Goal: Information Seeking & Learning: Learn about a topic

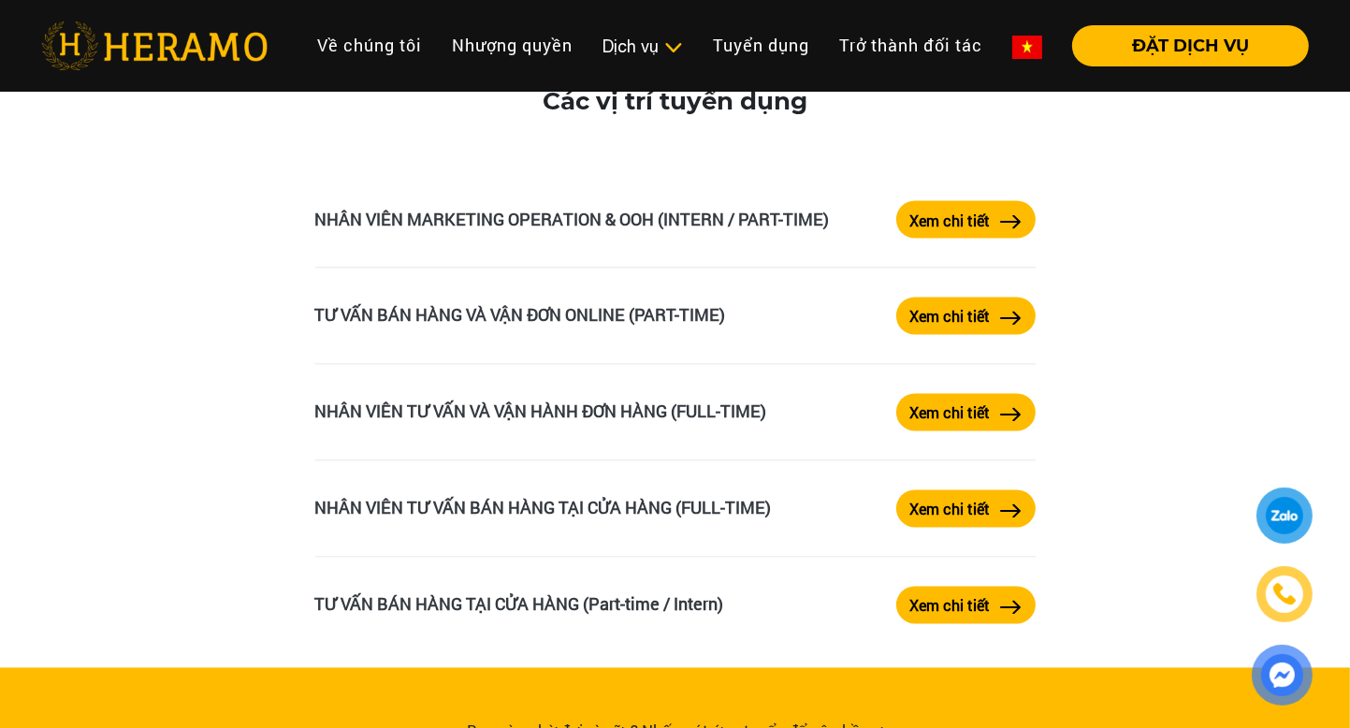
scroll to position [3146, 0]
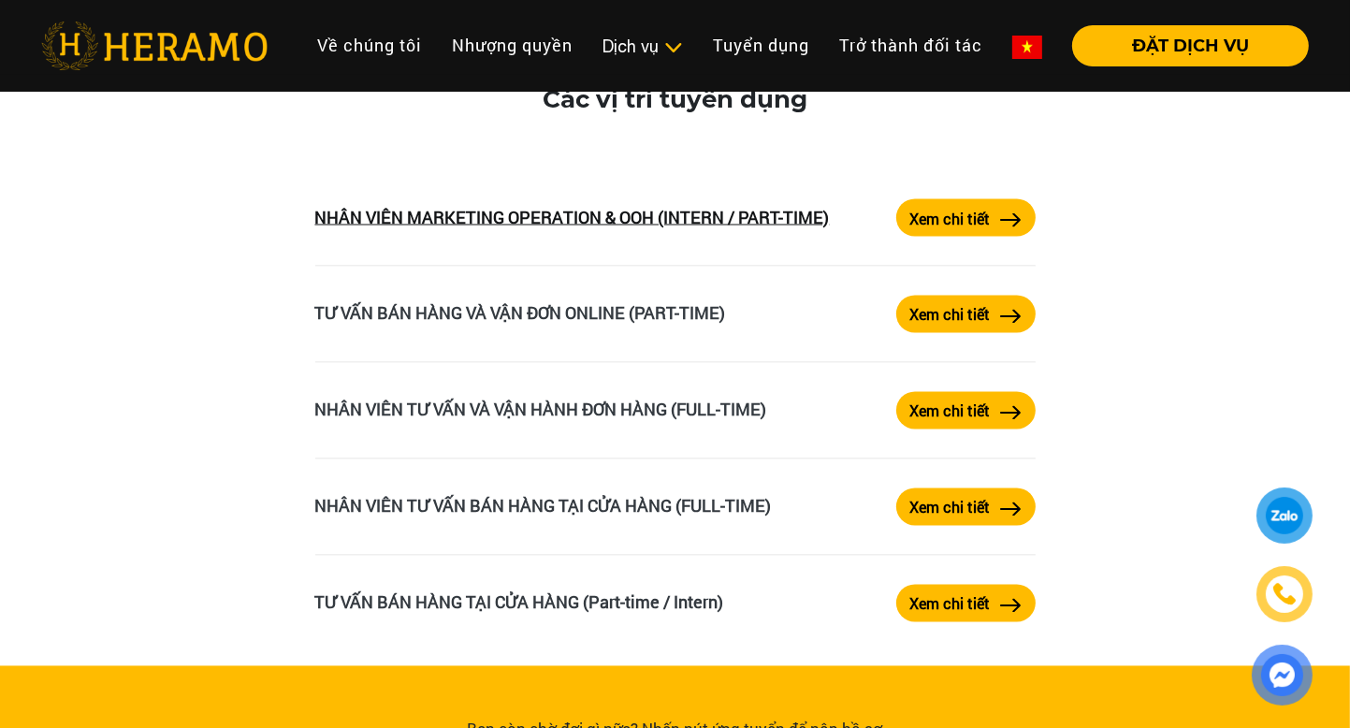
click at [599, 228] on link "NHÂN VIÊN MARKETING OPERATION & OOH (INTERN / PART-TIME)" at bounding box center [572, 217] width 515 height 22
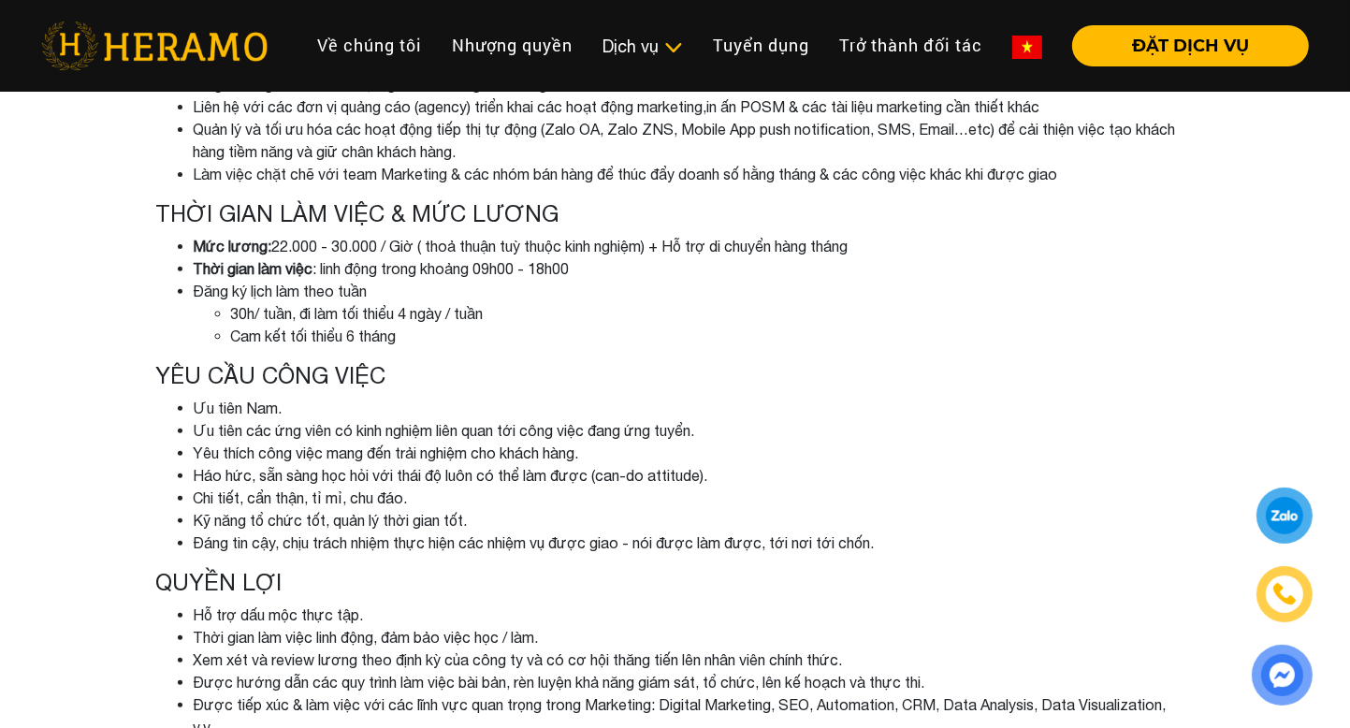
scroll to position [577, 0]
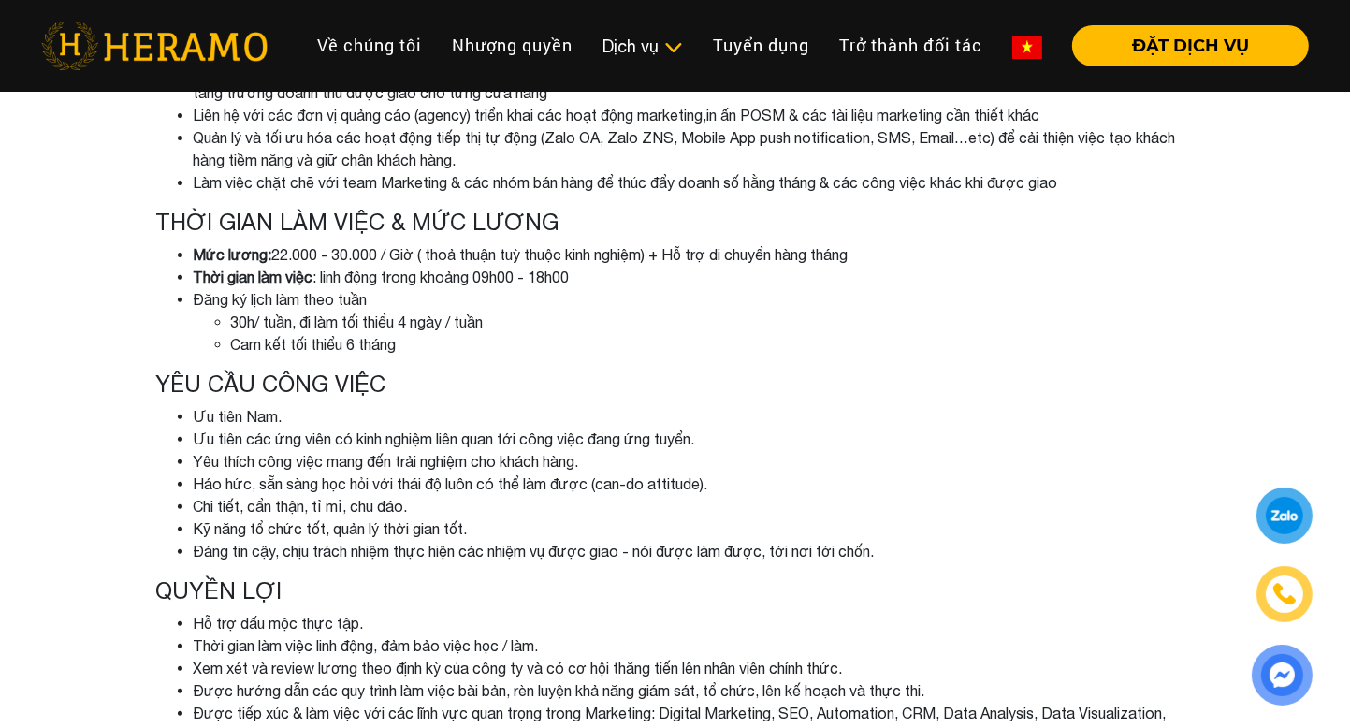
click at [244, 320] on li "30h/ tuần, đi làm tối thiểu 4 ngày / tuần" at bounding box center [713, 322] width 964 height 22
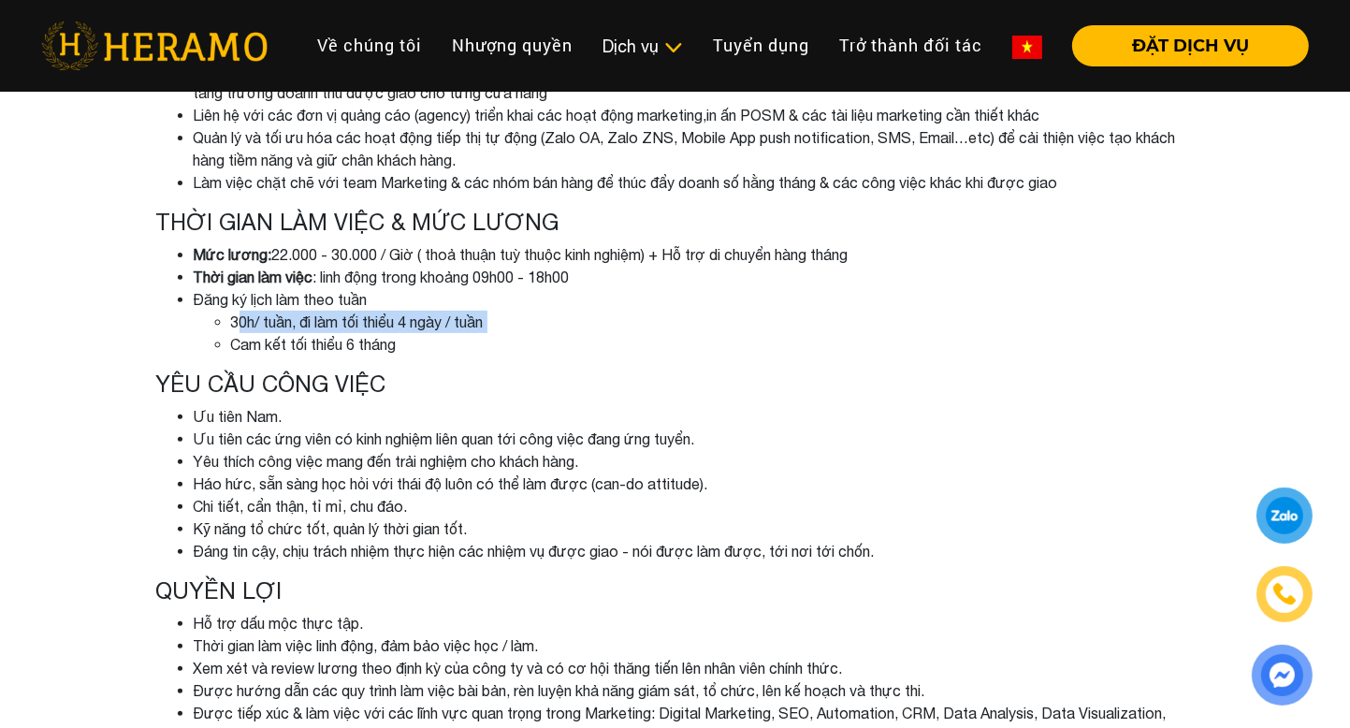
click at [244, 320] on li "30h/ tuần, đi làm tối thiểu 4 ngày / tuần" at bounding box center [713, 322] width 964 height 22
click at [394, 335] on li "Cam kết tối thiểu 6 tháng" at bounding box center [713, 344] width 964 height 22
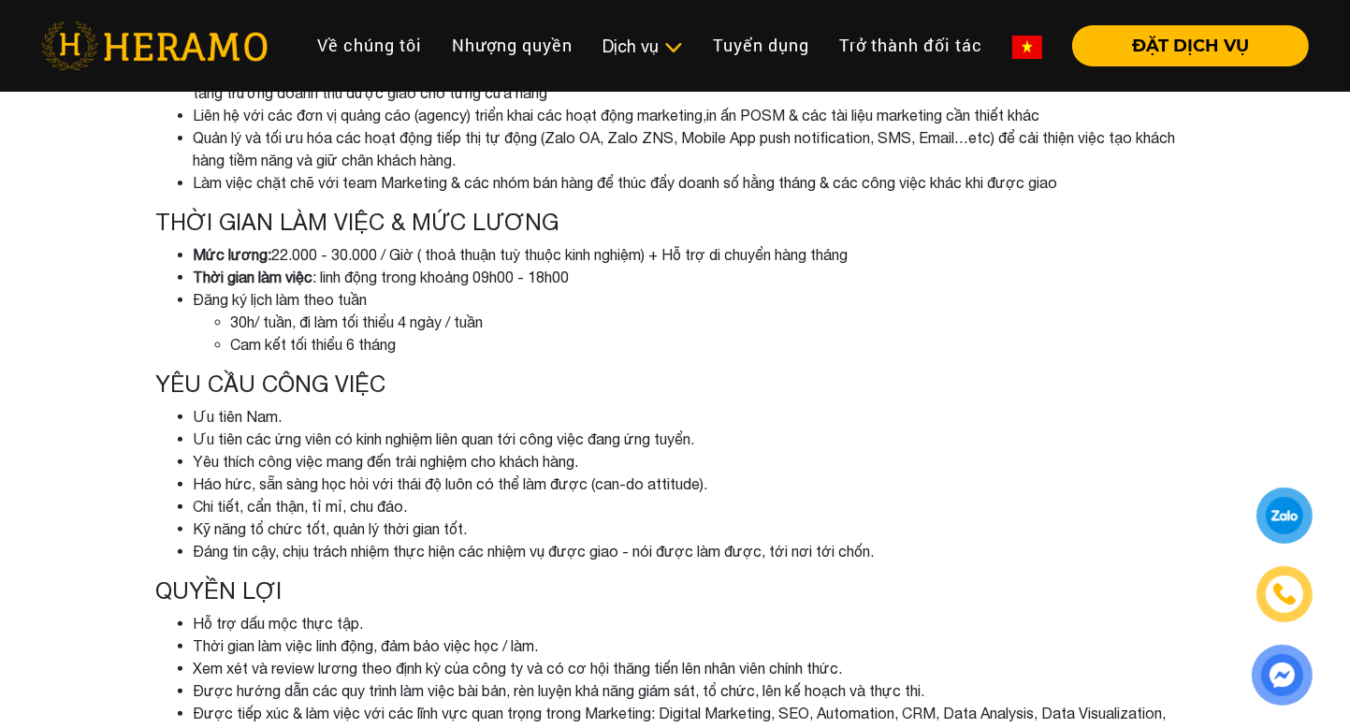
click at [412, 322] on li "30h/ tuần, đi làm tối thiểu 4 ngày / tuần" at bounding box center [713, 322] width 964 height 22
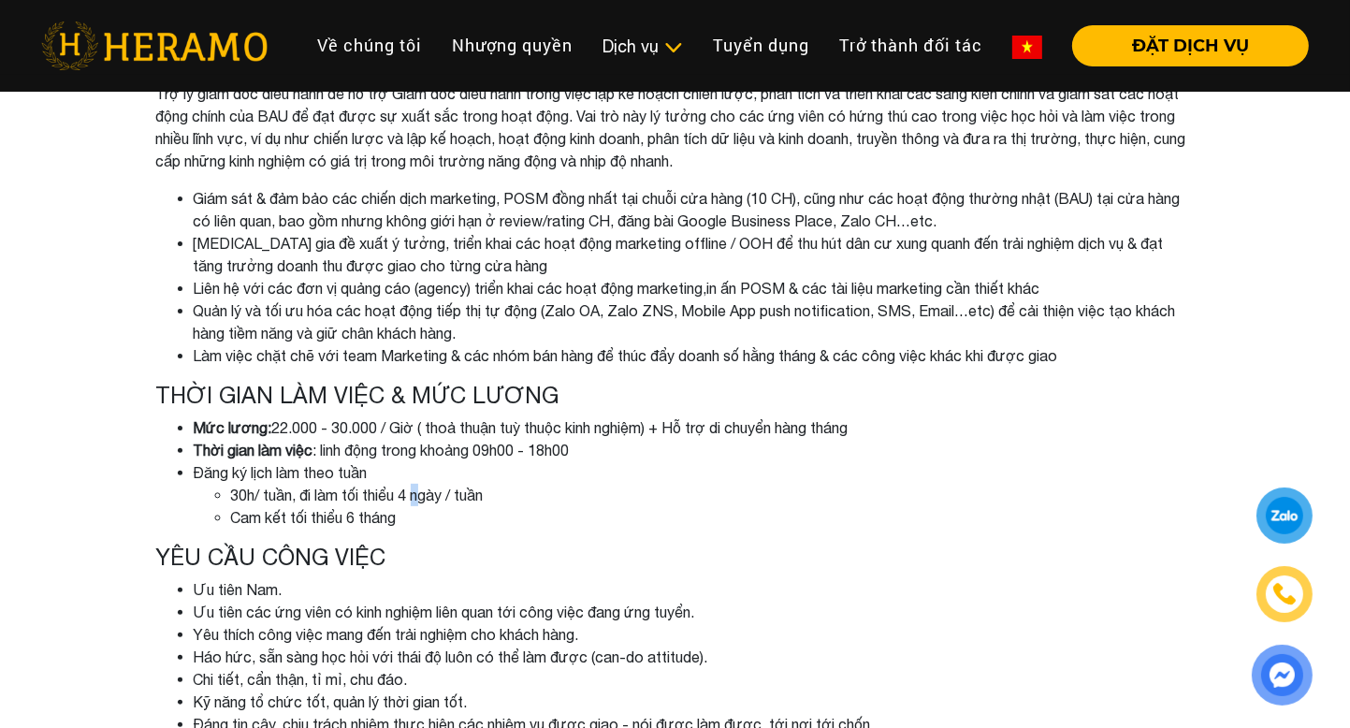
scroll to position [374, 0]
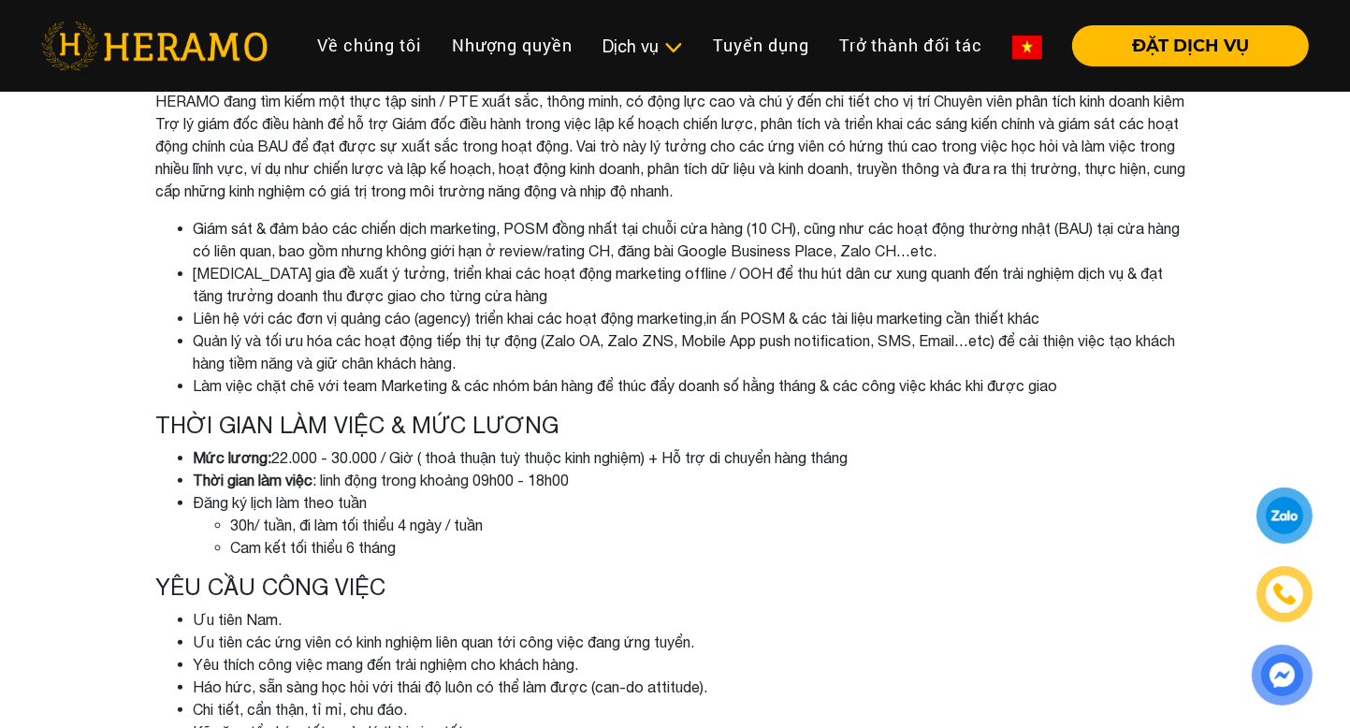
click at [412, 322] on li "Liên hệ với các đơn vị quảng cáo (agency) triển khai các hoạt động marketing,in…" at bounding box center [694, 318] width 1001 height 22
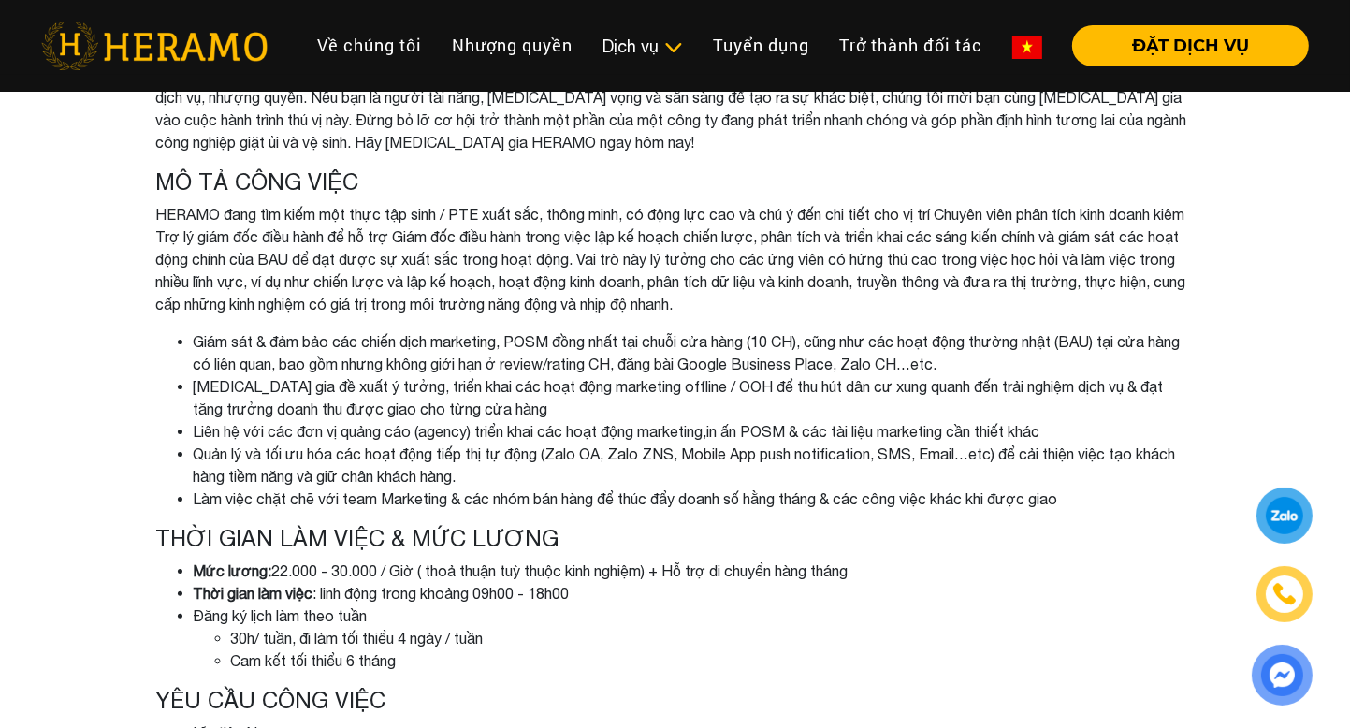
scroll to position [0, 0]
